Goal: Find specific page/section

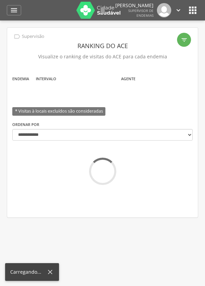
click at [84, 15] on img at bounding box center [98, 10] width 44 height 17
click at [107, 14] on icon "" at bounding box center [103, 10] width 8 height 8
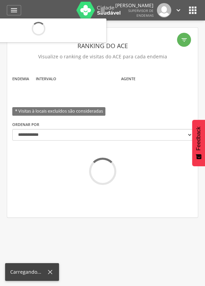
click at [119, 16] on div at bounding box center [102, 143] width 205 height 286
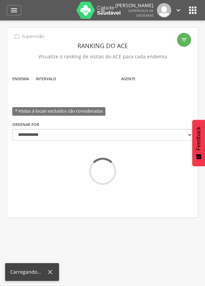
click at [191, 14] on icon "" at bounding box center [192, 10] width 11 height 11
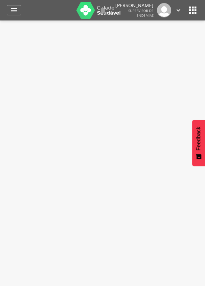
click at [194, 13] on icon "" at bounding box center [192, 10] width 11 height 11
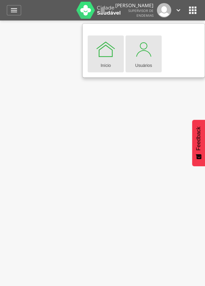
click at [144, 56] on div at bounding box center [143, 49] width 20 height 20
